Goal: Task Accomplishment & Management: Manage account settings

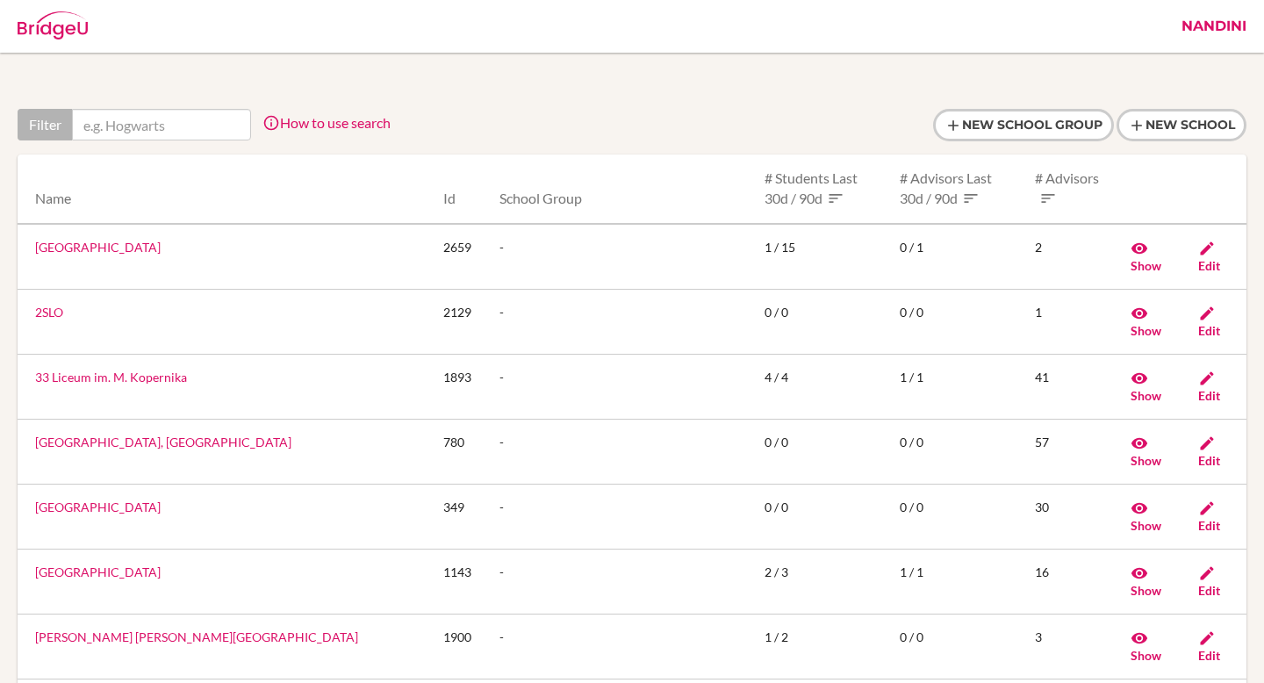
click at [1200, 26] on link "Nandini" at bounding box center [1213, 26] width 82 height 53
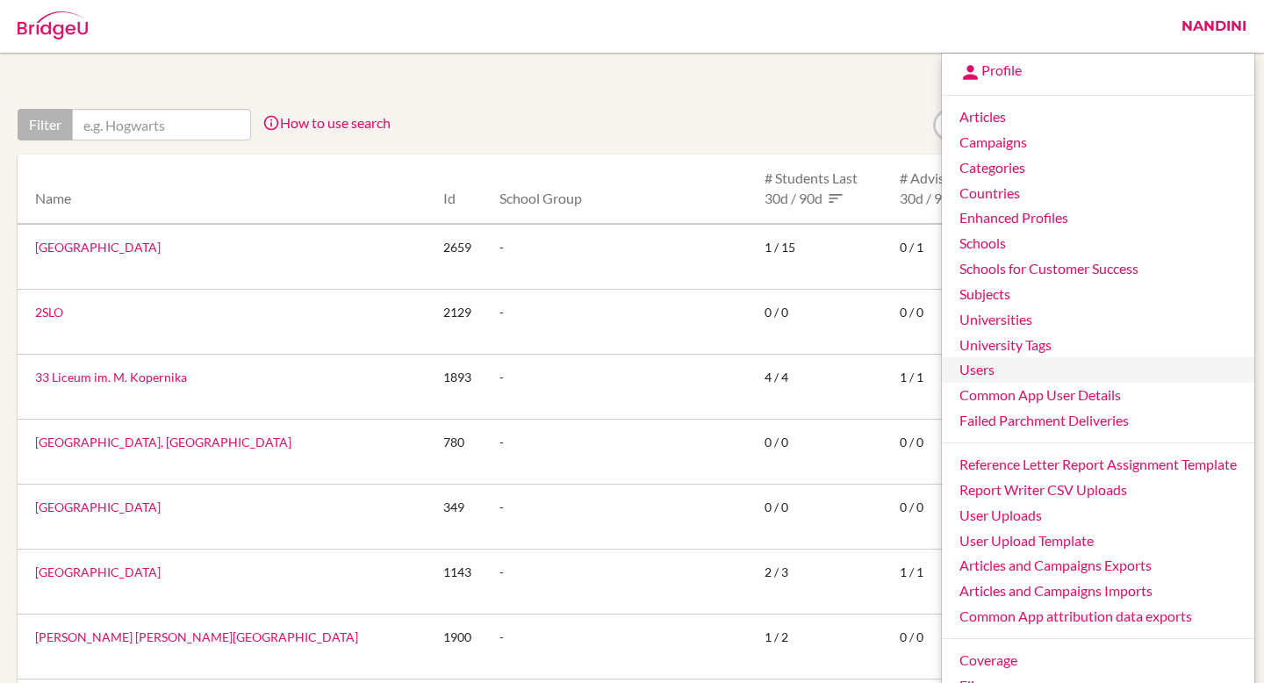
click at [971, 363] on link "Users" at bounding box center [1098, 369] width 312 height 25
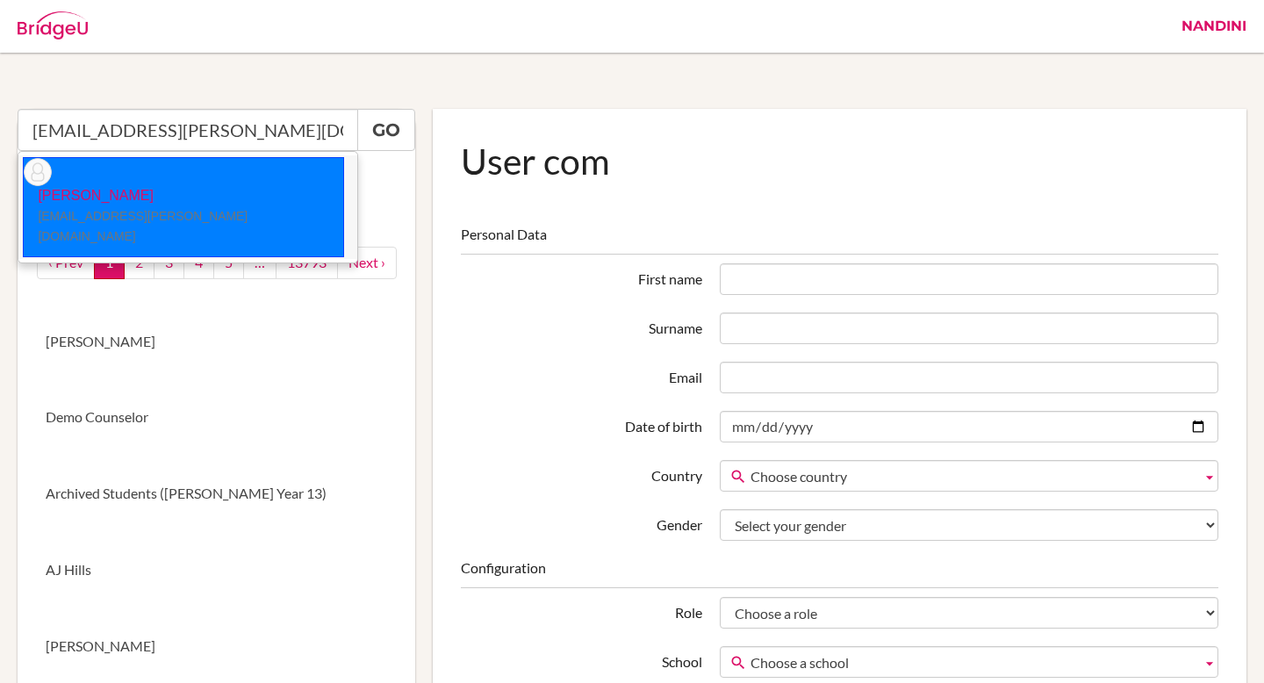
click at [262, 172] on li "[PERSON_NAME] [EMAIL_ADDRESS][PERSON_NAME][DOMAIN_NAME]" at bounding box center [187, 207] width 339 height 104
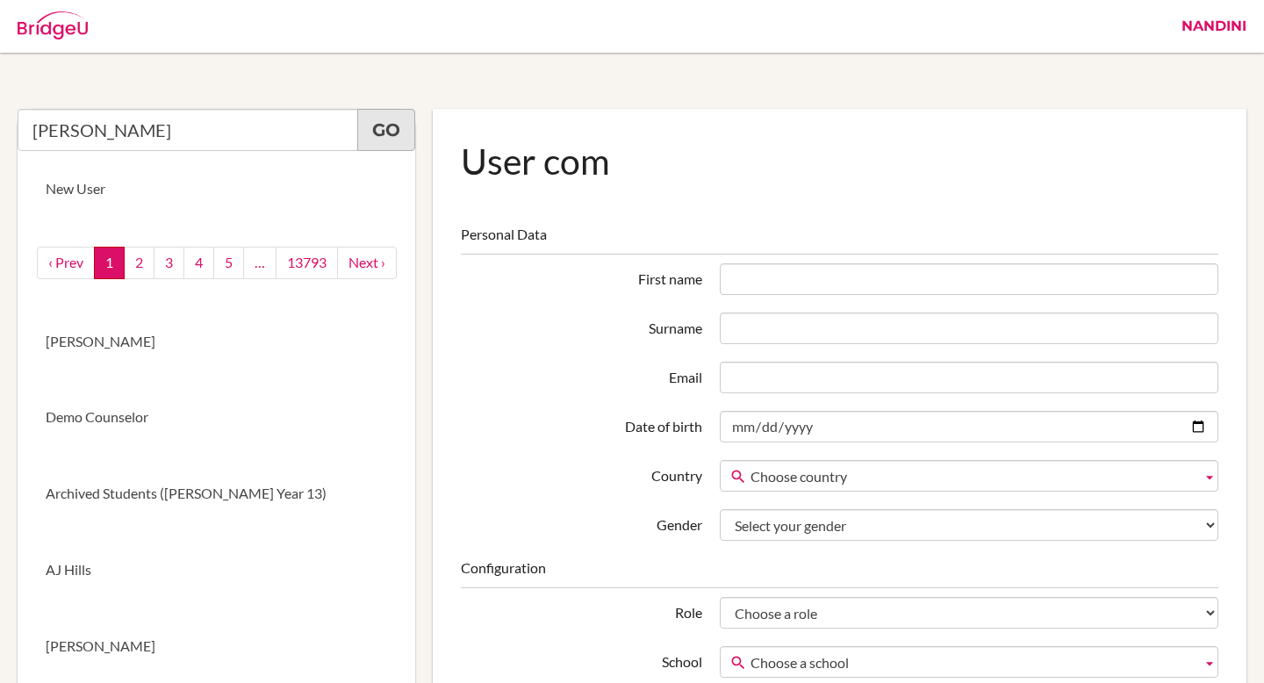
type input "Sarah Borgerding"
click at [386, 136] on link "Go" at bounding box center [386, 130] width 58 height 42
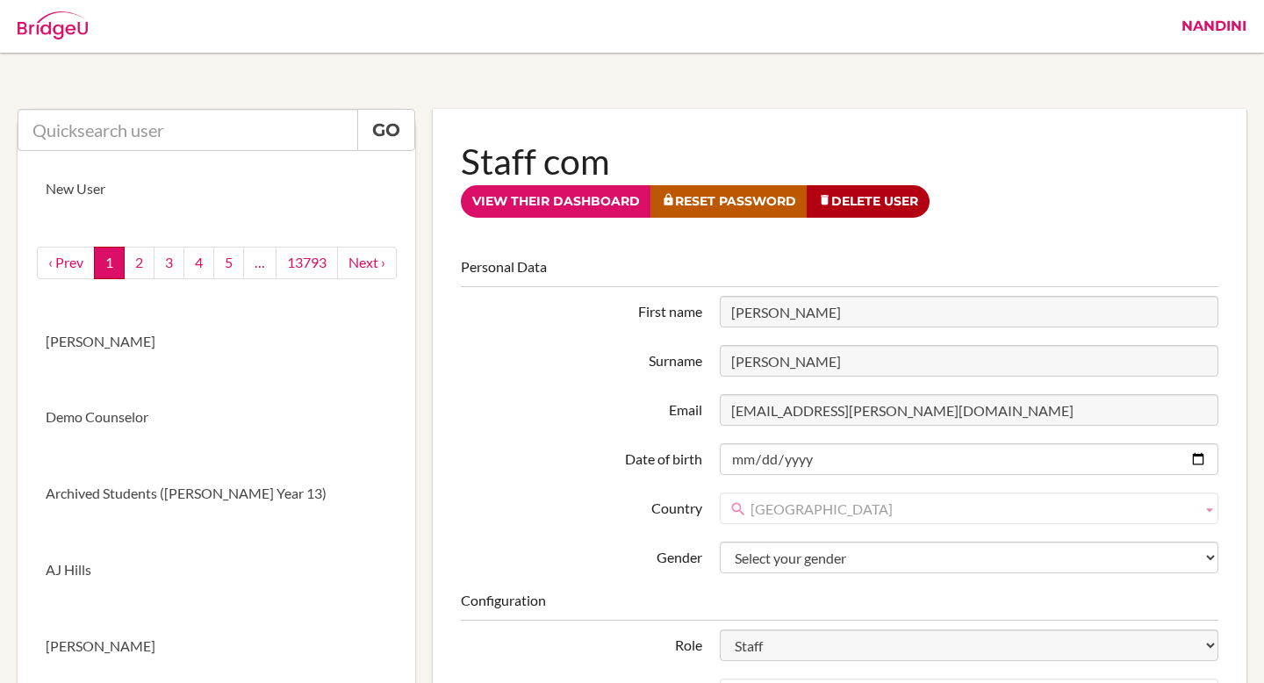
click at [1200, 20] on link "Nandini" at bounding box center [1213, 26] width 82 height 53
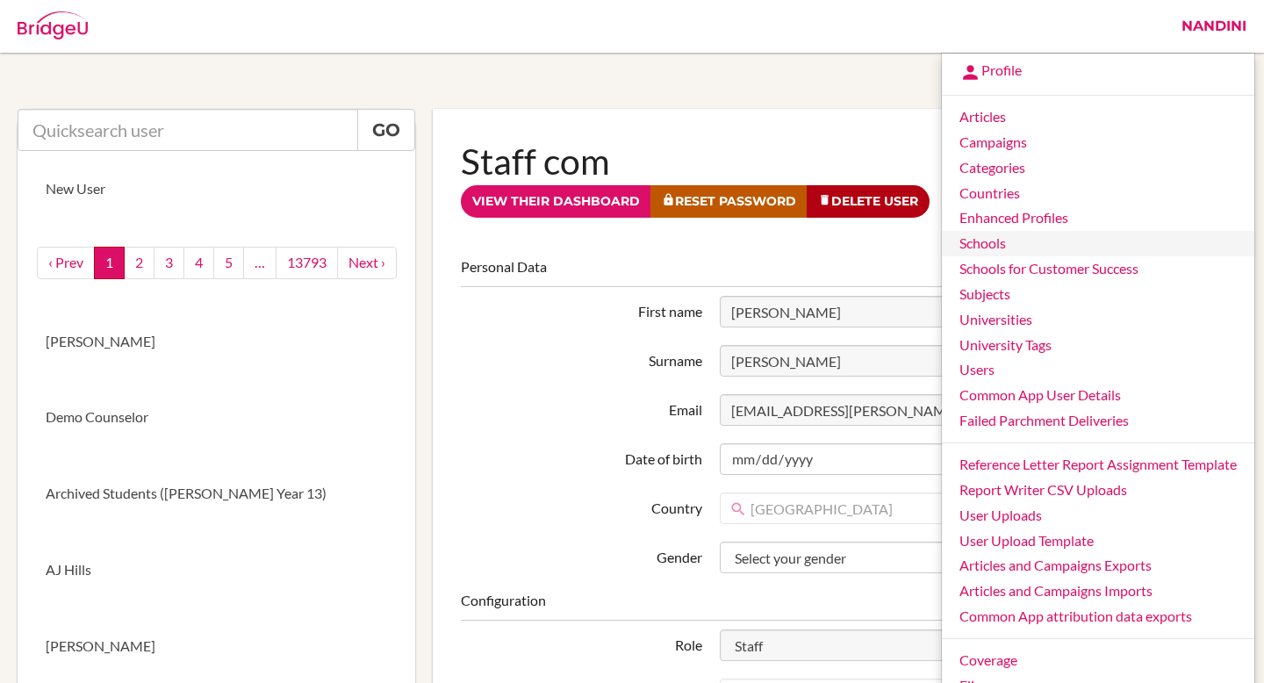
click at [1001, 244] on link "Schools" at bounding box center [1098, 243] width 312 height 25
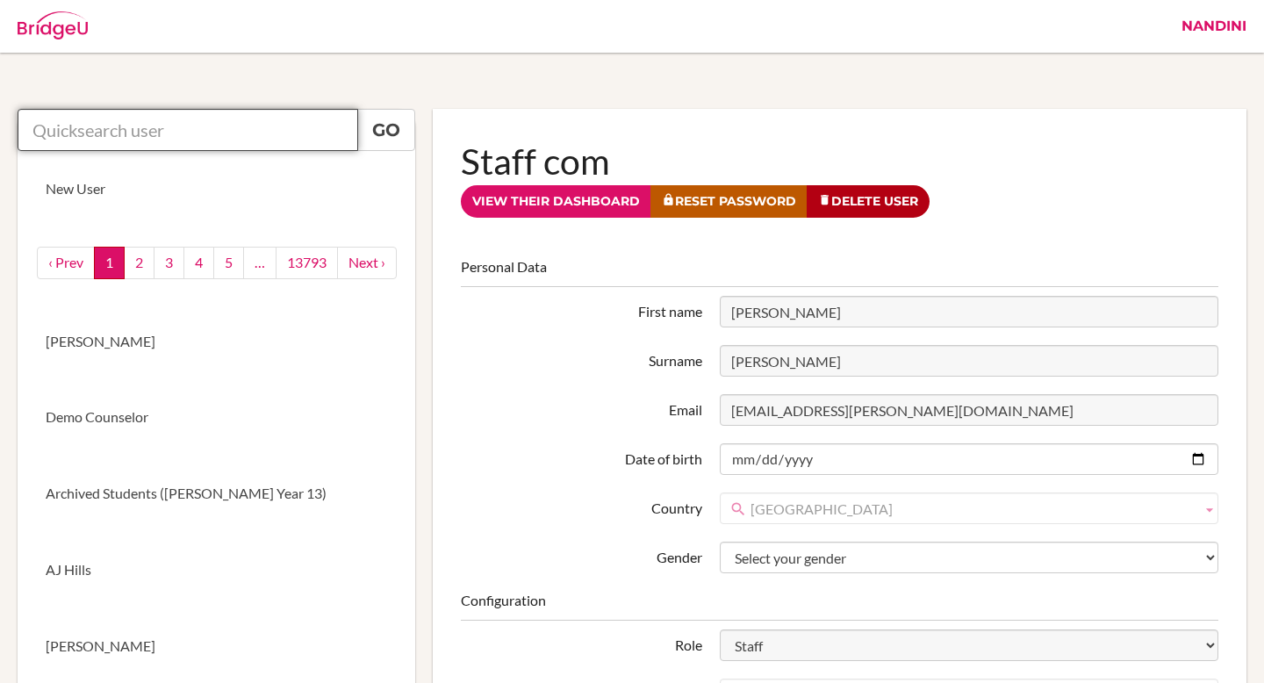
click at [154, 124] on input "text" at bounding box center [188, 130] width 340 height 42
type input "the interna"
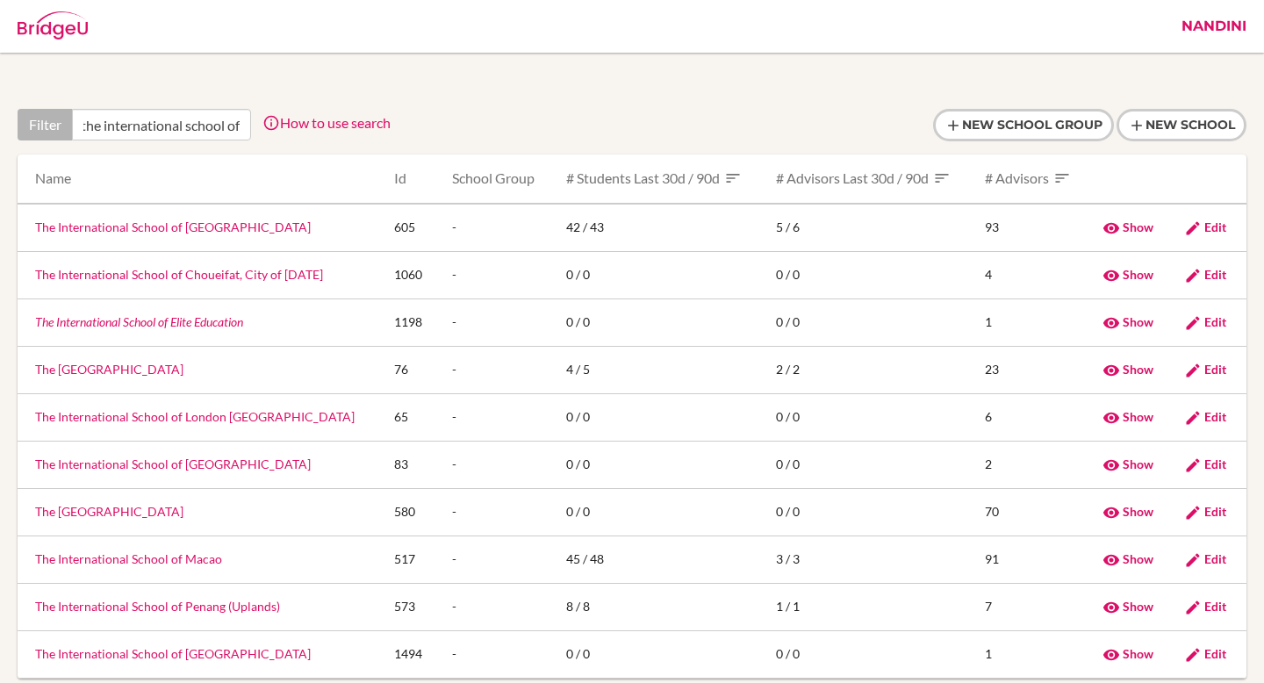
scroll to position [0, 11]
type input "the international school of"
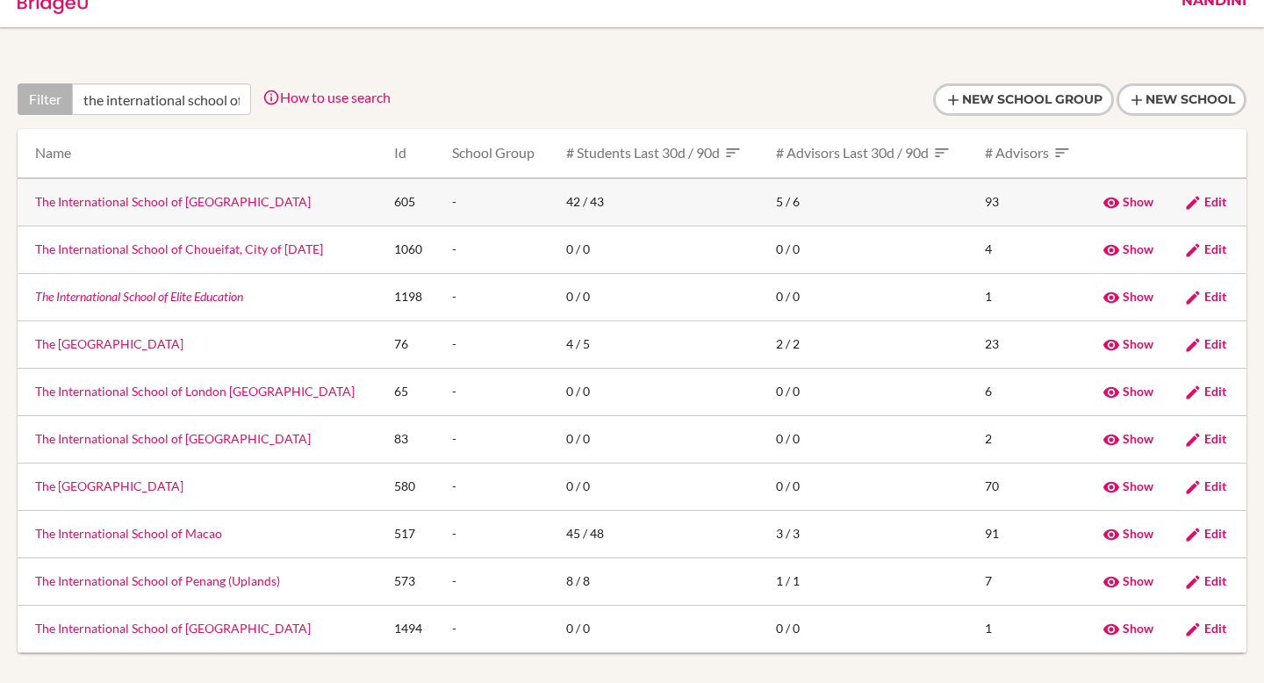
click at [200, 205] on link "The International School of Azerbaijan" at bounding box center [173, 201] width 276 height 15
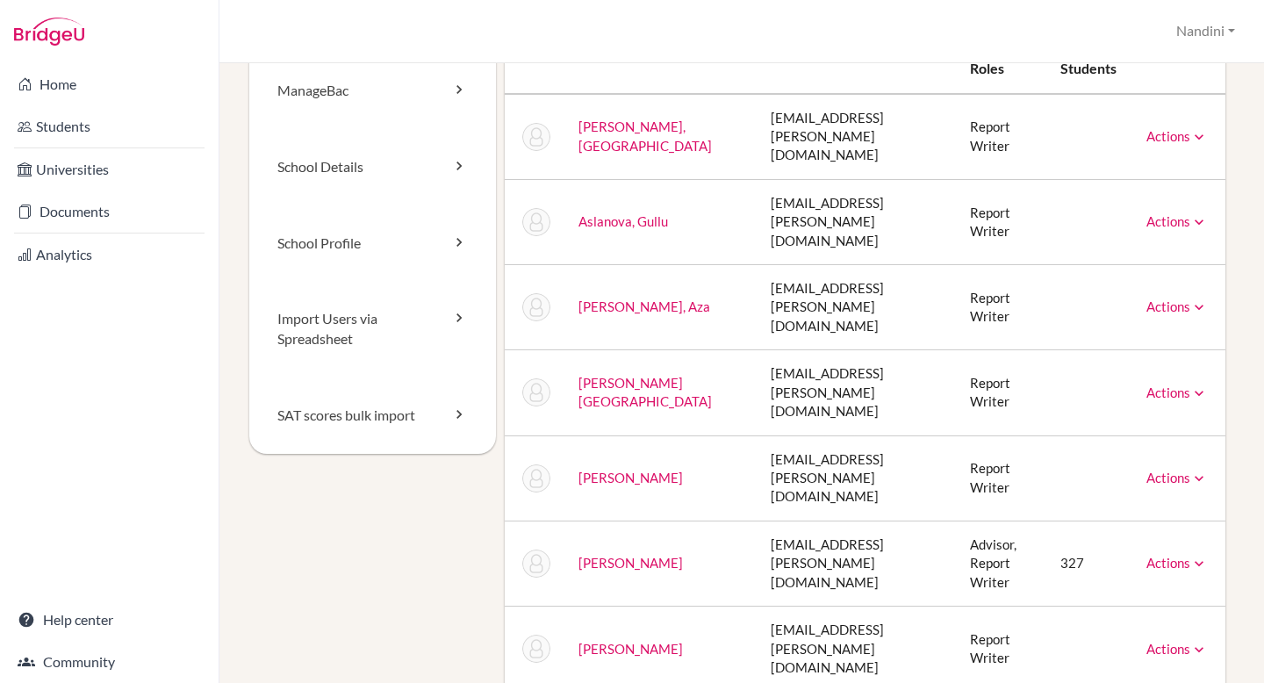
scroll to position [148, 0]
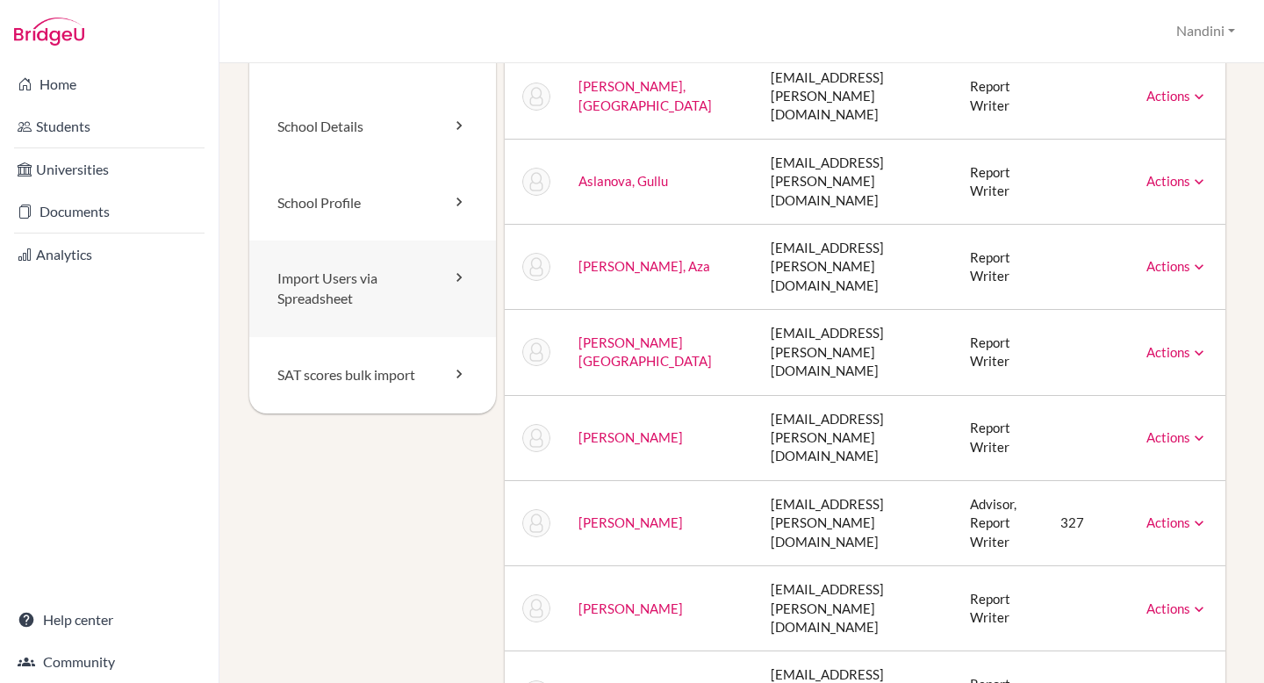
click at [369, 280] on link "Import Users via Spreadsheet" at bounding box center [372, 288] width 247 height 97
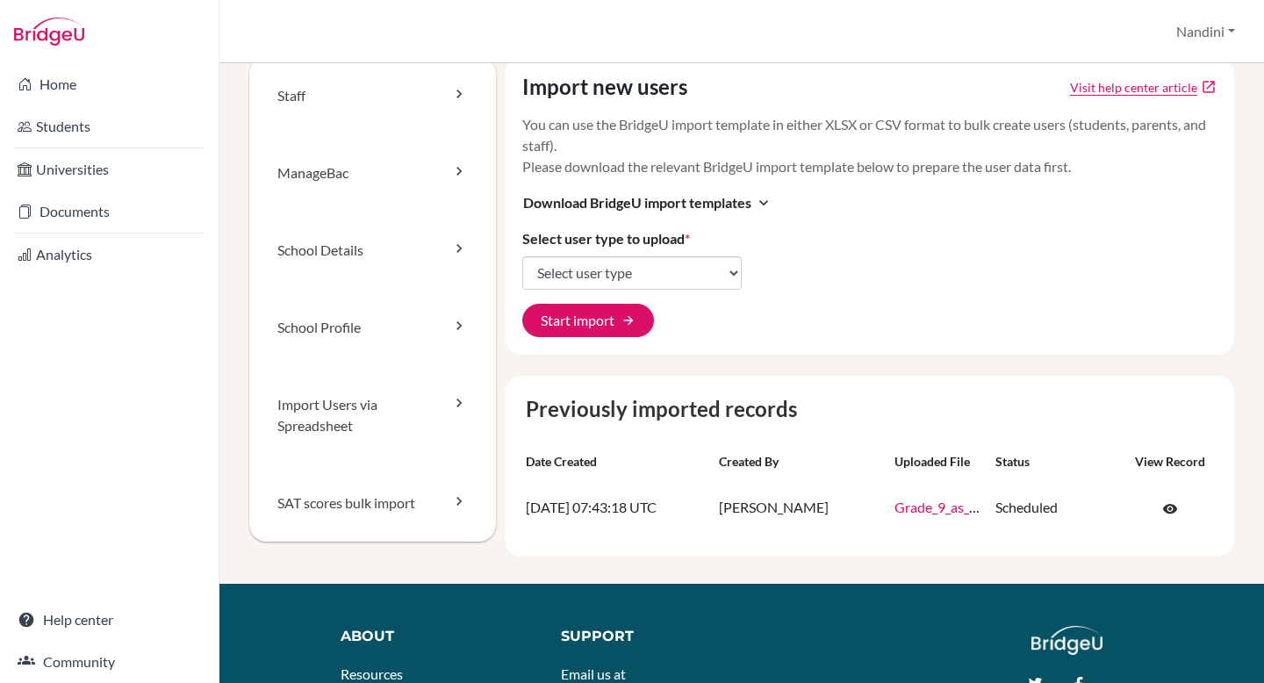
scroll to position [92, 0]
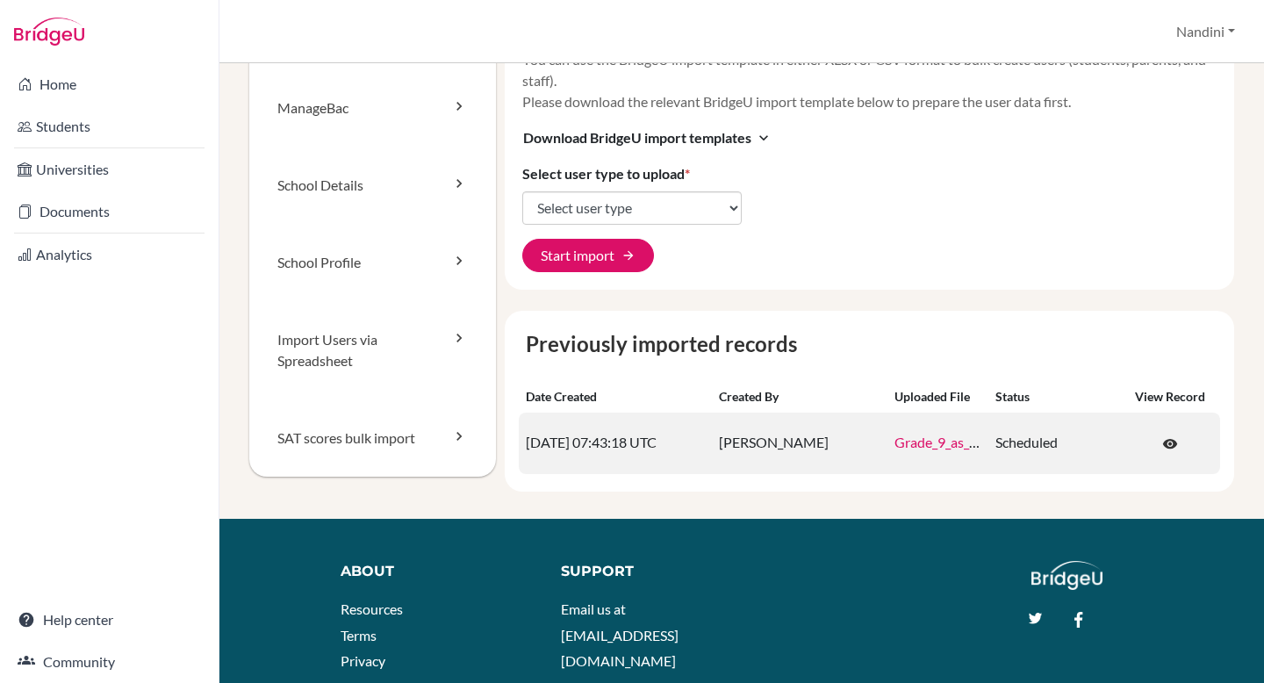
click at [911, 442] on link "Grade_9_as_at_21-09-2025_Bridge_U_Upload_2025sy_.csv" at bounding box center [1056, 442] width 324 height 17
click at [1170, 440] on span "visibility" at bounding box center [1170, 444] width 16 height 16
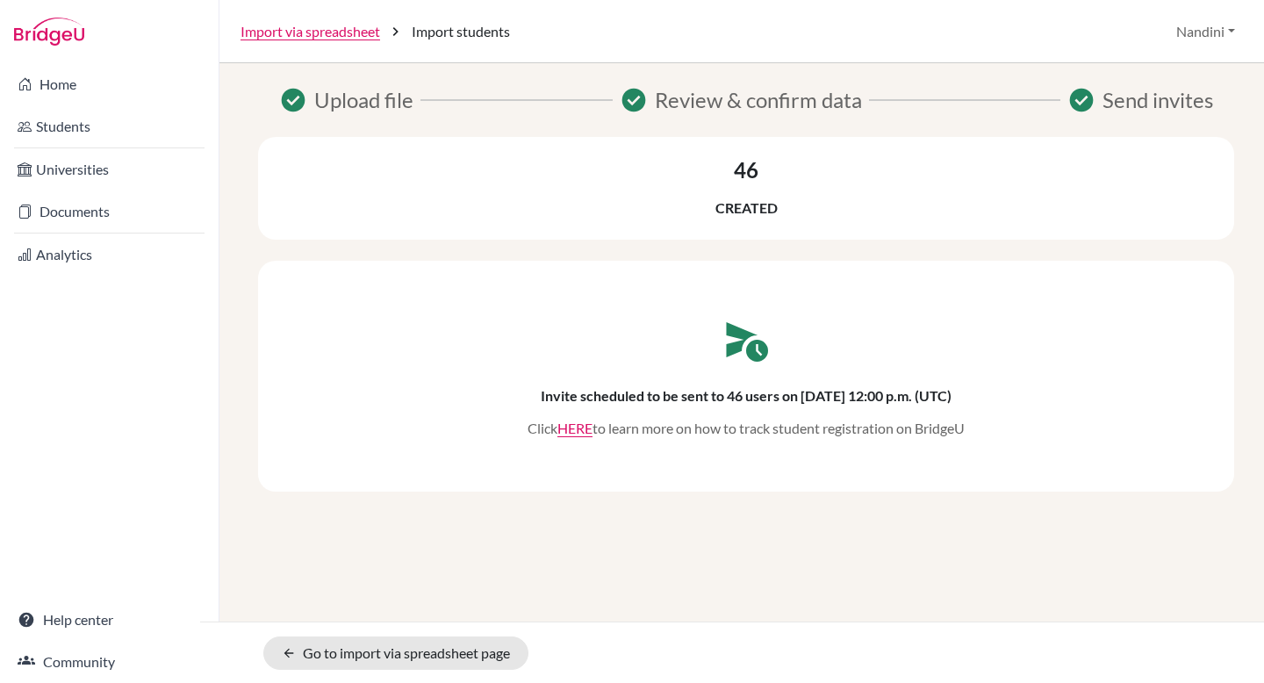
copy h6 "[DATE] 12:00 p.m. (UTC)"
drag, startPoint x: 779, startPoint y: 392, endPoint x: 1024, endPoint y: 391, distance: 244.8
click at [1025, 391] on div "schedule_send Invite scheduled to be sent to 46 users on [DATE] 12:00 p.m. (UTC…" at bounding box center [746, 375] width 871 height 125
click at [886, 317] on div "schedule_send Invite scheduled to be sent to 46 users on [DATE] 12:00 p.m. (UTC…" at bounding box center [746, 375] width 871 height 125
copy h6 "12:00 p.m. (UTC)"
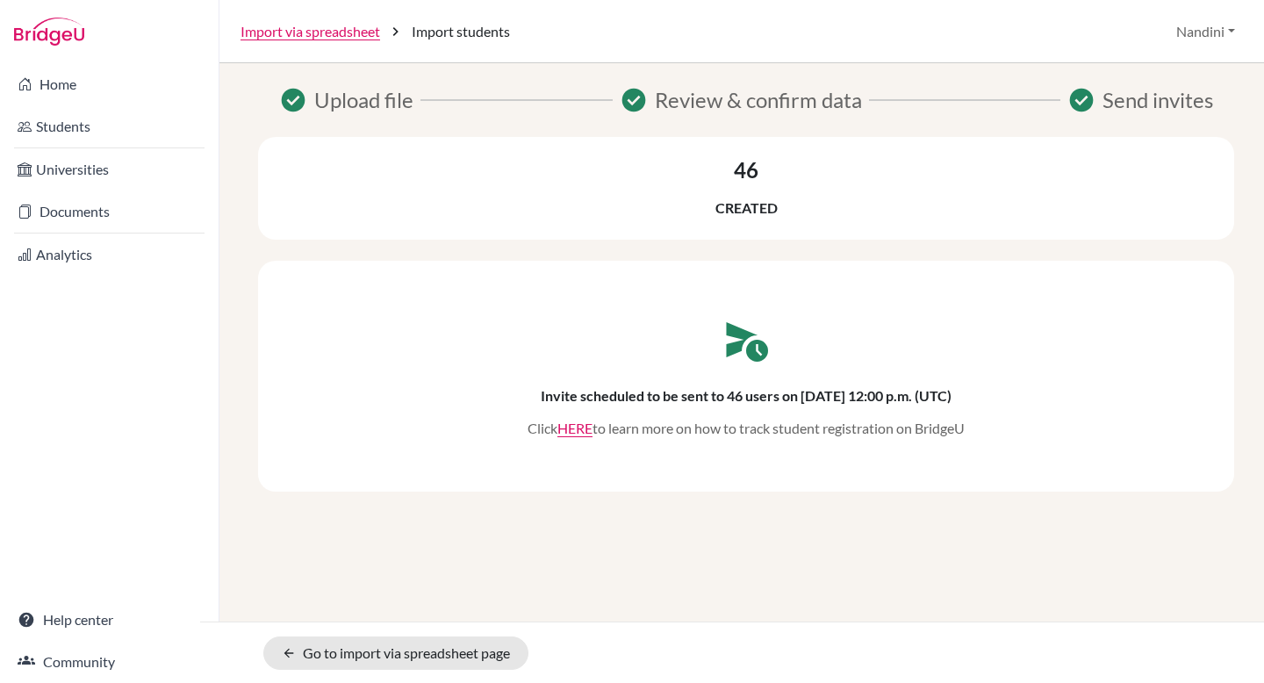
drag, startPoint x: 871, startPoint y: 393, endPoint x: 987, endPoint y: 391, distance: 115.9
click at [988, 391] on div "schedule_send Invite scheduled to be sent to 46 users on [DATE] 12:00 p.m. (UTC…" at bounding box center [746, 375] width 871 height 125
